Goal: Task Accomplishment & Management: Manage account settings

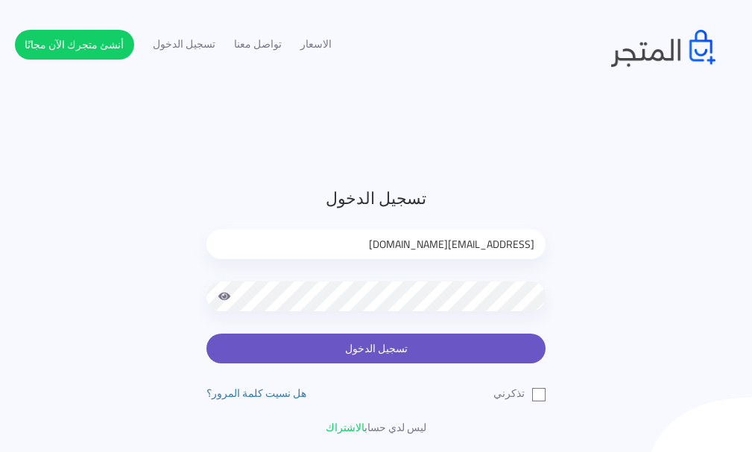
click at [419, 346] on button "تسجيل الدخول" at bounding box center [375, 349] width 339 height 30
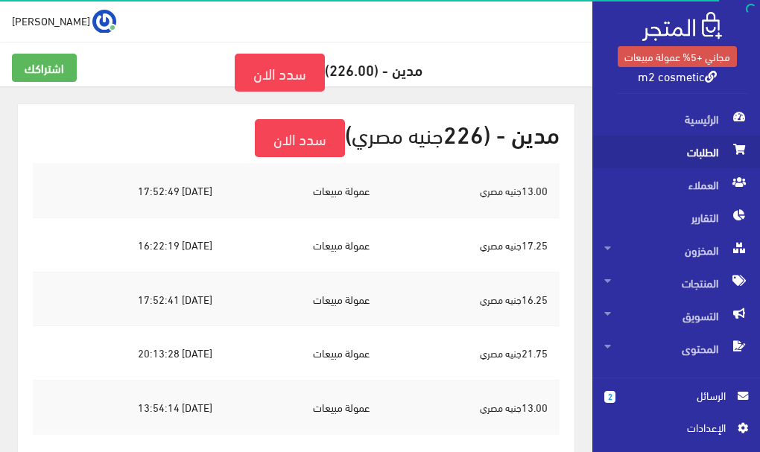
click at [678, 156] on span "الطلبات" at bounding box center [676, 152] width 144 height 33
